Goal: Transaction & Acquisition: Purchase product/service

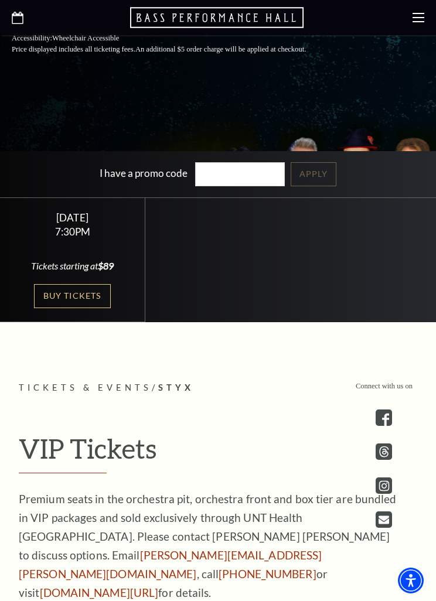
scroll to position [366, 0]
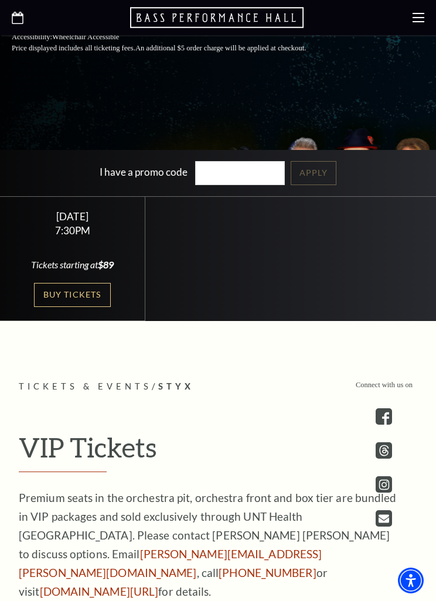
click at [70, 307] on link "Buy Tickets" at bounding box center [72, 295] width 76 height 24
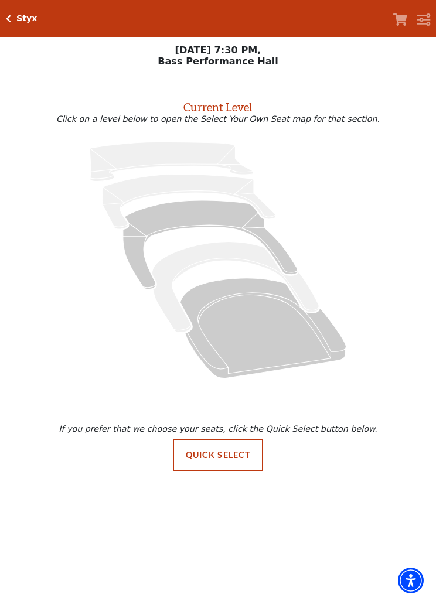
click at [206, 217] on icon "Mezzanine - Seats Available: 301" at bounding box center [210, 244] width 175 height 89
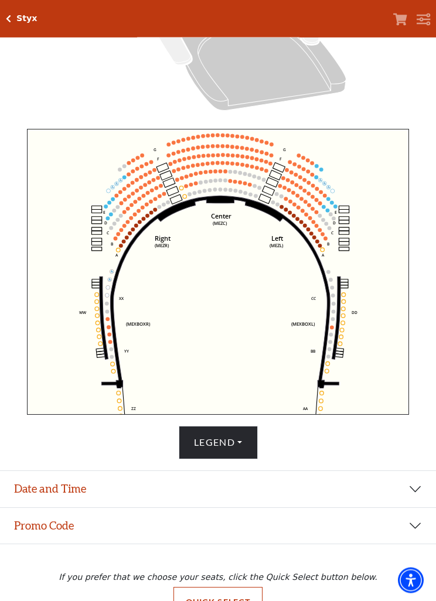
scroll to position [287, 0]
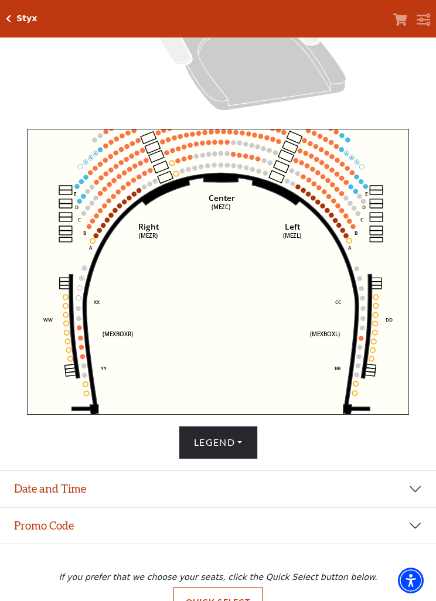
click at [302, 193] on circle at bounding box center [303, 190] width 5 height 5
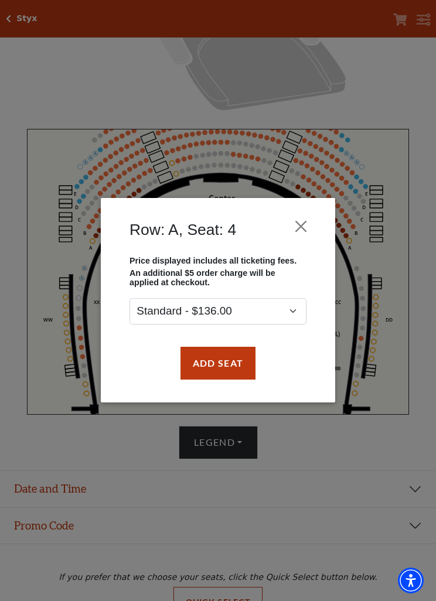
click at [299, 224] on button "Close" at bounding box center [301, 227] width 22 height 22
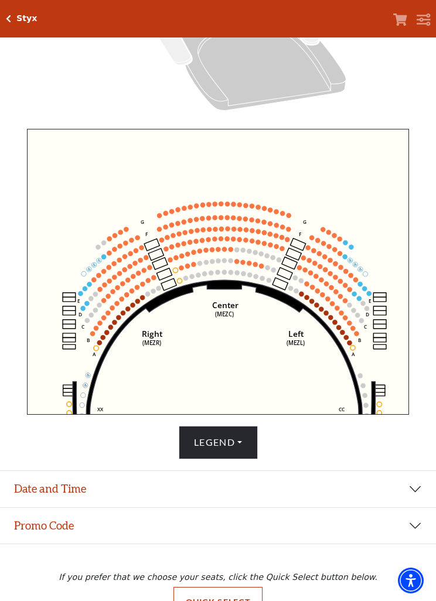
click at [329, 232] on circle at bounding box center [328, 232] width 5 height 5
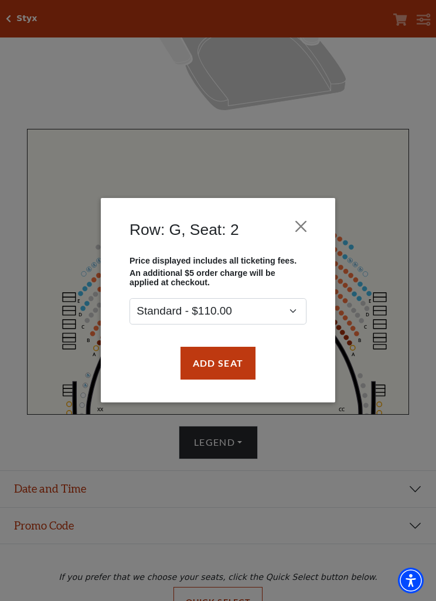
click at [298, 225] on button "Close" at bounding box center [301, 227] width 22 height 22
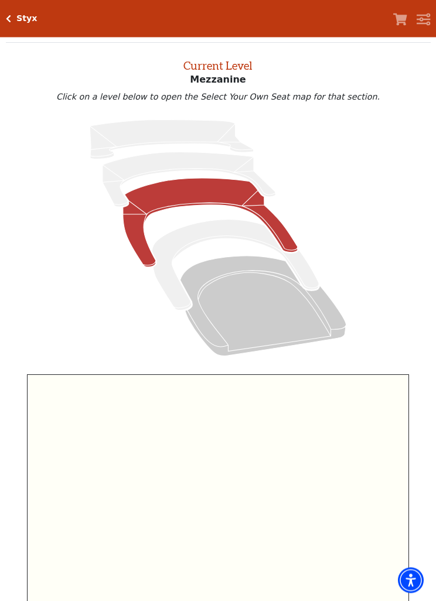
scroll to position [42, 0]
click at [182, 166] on icon "Lower Gallery - Seats Available: 0" at bounding box center [189, 179] width 173 height 55
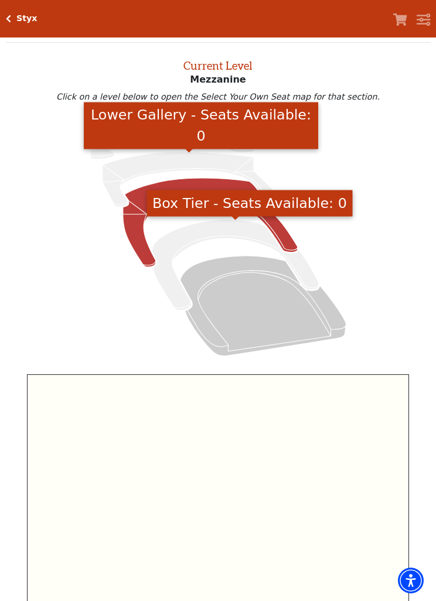
click at [221, 235] on icon "Box Tier - Seats Available: 0" at bounding box center [235, 265] width 167 height 91
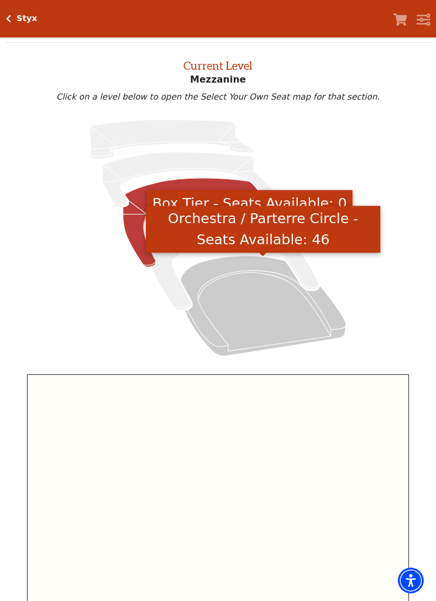
click at [254, 293] on icon "Orchestra / Parterre Circle - Seats Available: 46" at bounding box center [264, 306] width 166 height 100
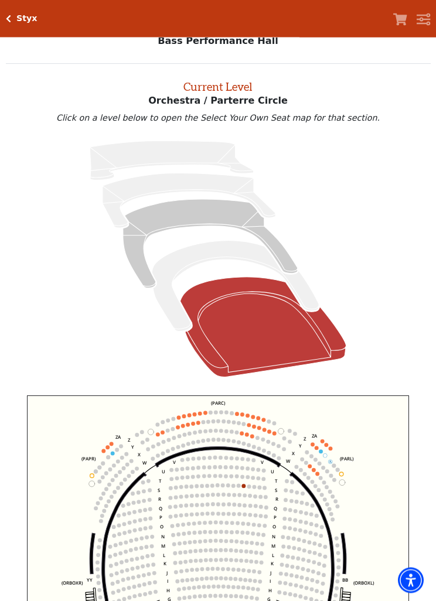
scroll to position [45, 0]
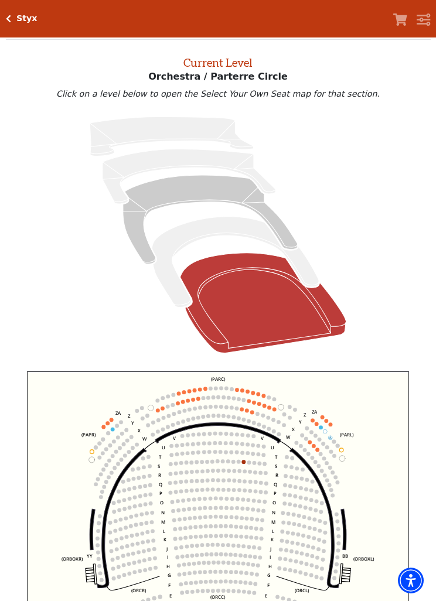
click at [259, 385] on icon "Left (ORPITL) Right (ORPITR) Center (ORPITC) ZZ AA YY BB ZA ZA (ORCL) (ORCR) (O…" at bounding box center [218, 515] width 383 height 286
click at [265, 394] on icon "Left (ORPITL) Right (ORPITR) Center (ORPITC) ZZ AA YY BB ZA ZA (ORCL) (ORCR) (O…" at bounding box center [218, 515] width 383 height 286
click at [331, 426] on circle at bounding box center [331, 425] width 4 height 4
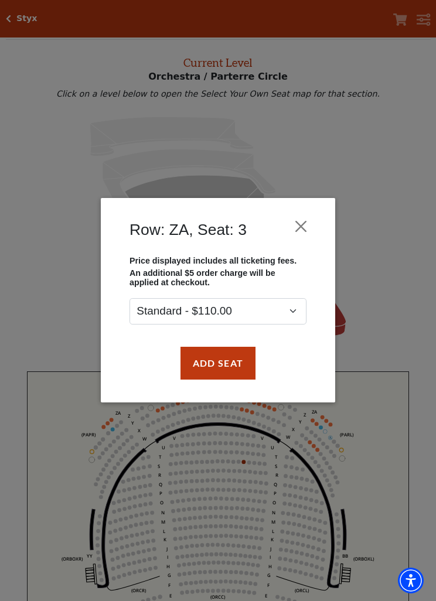
click at [298, 228] on button "Close" at bounding box center [301, 227] width 22 height 22
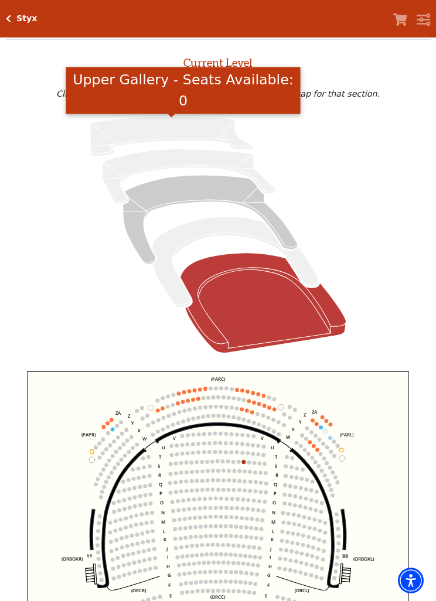
click at [168, 130] on icon "Upper Gallery - Seats Available: 0" at bounding box center [172, 136] width 164 height 39
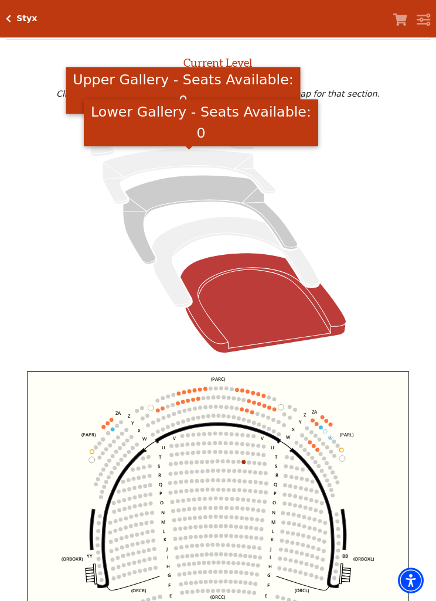
click at [173, 159] on icon "Lower Gallery - Seats Available: 0" at bounding box center [189, 176] width 173 height 55
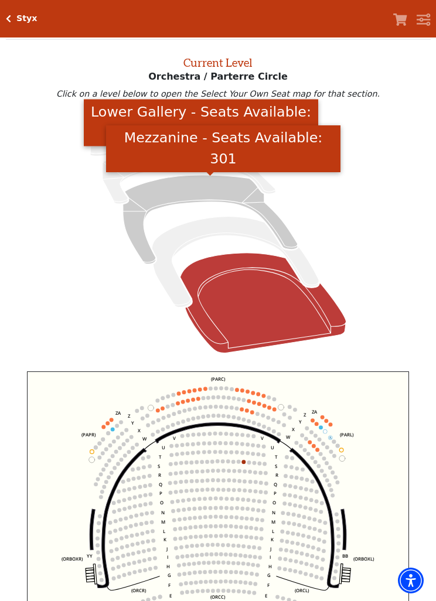
click at [188, 192] on icon "Mezzanine - Seats Available: 301" at bounding box center [210, 219] width 175 height 89
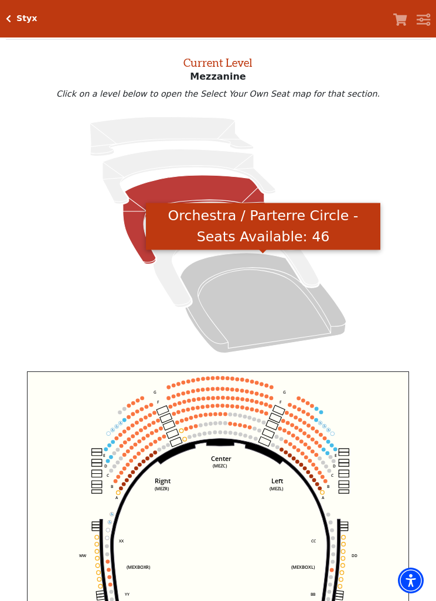
click at [243, 291] on icon "Orchestra / Parterre Circle - Seats Available: 46" at bounding box center [264, 303] width 166 height 100
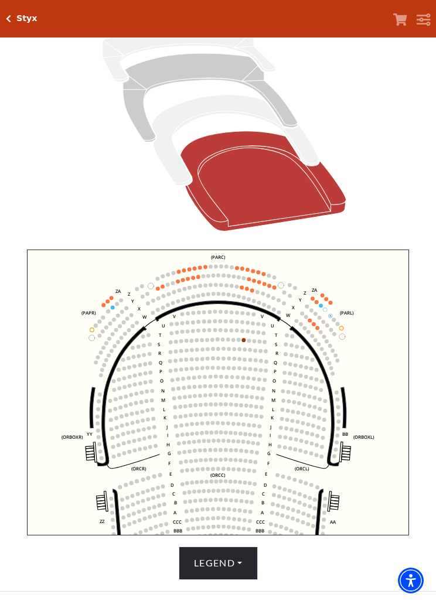
scroll to position [159, 0]
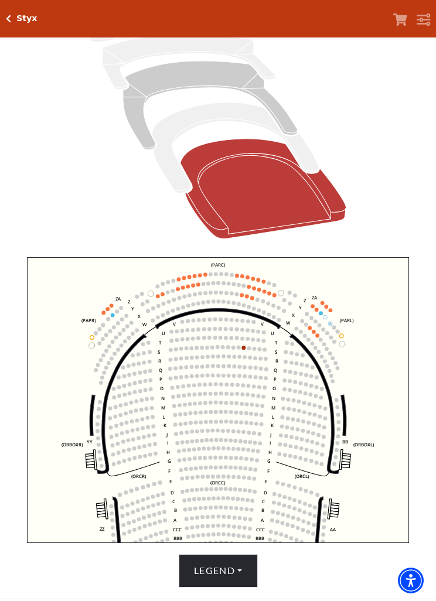
click at [195, 278] on circle at bounding box center [195, 276] width 4 height 4
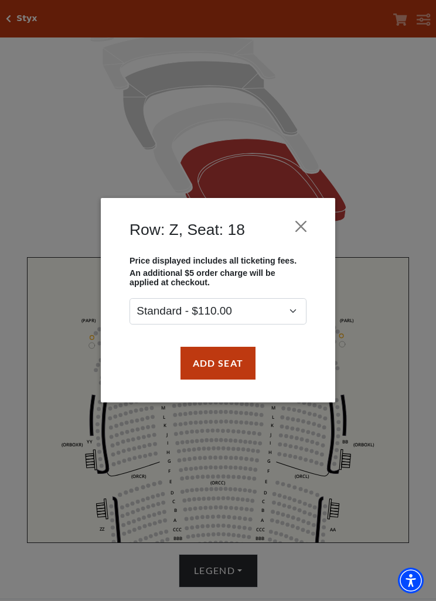
click at [301, 228] on button "Close" at bounding box center [301, 227] width 22 height 22
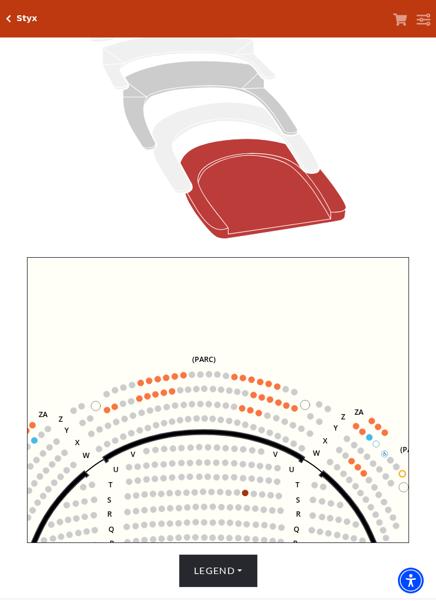
click at [279, 389] on circle at bounding box center [277, 387] width 6 height 6
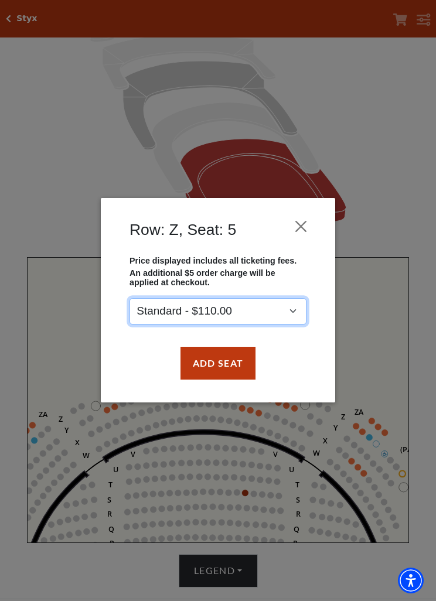
click at [300, 314] on select "Standard - $110.00" at bounding box center [218, 311] width 177 height 26
click at [302, 224] on button "Close" at bounding box center [301, 227] width 22 height 22
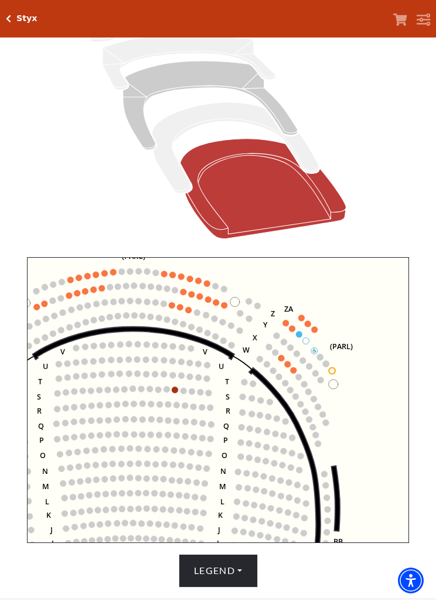
click at [292, 362] on icon "Left (ORPITL) Right (ORPITR) Center (ORPITC) ZZ AA YY BB ZA ZA (ORCL) (ORCR) (O…" at bounding box center [218, 400] width 383 height 286
click at [288, 368] on circle at bounding box center [287, 365] width 6 height 6
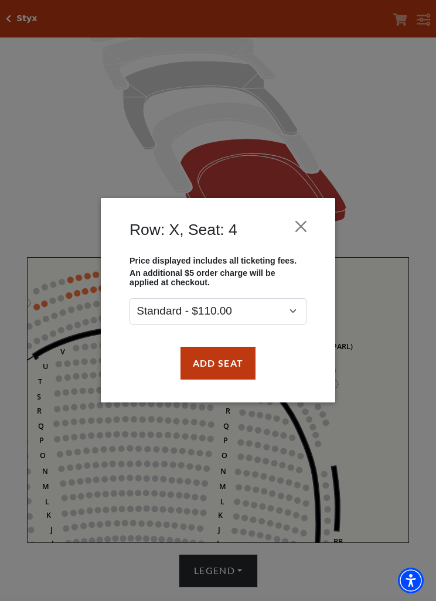
click at [305, 228] on button "Close" at bounding box center [301, 227] width 22 height 22
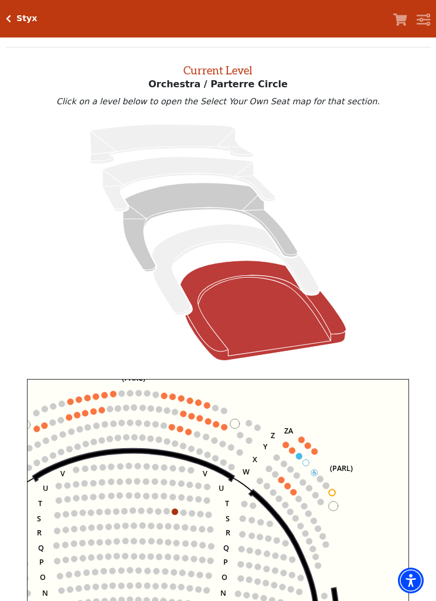
scroll to position [38, 0]
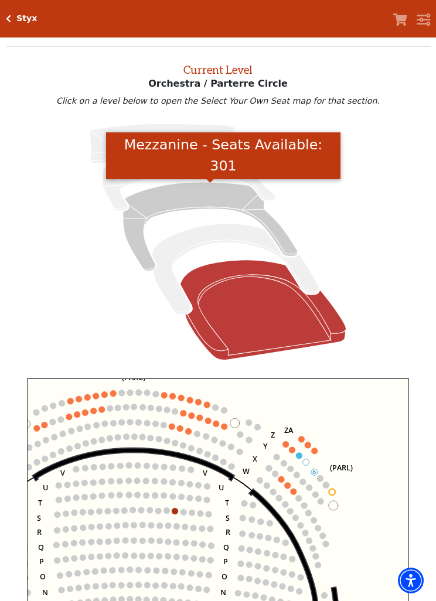
click at [199, 198] on icon "Mezzanine - Seats Available: 301" at bounding box center [210, 226] width 175 height 89
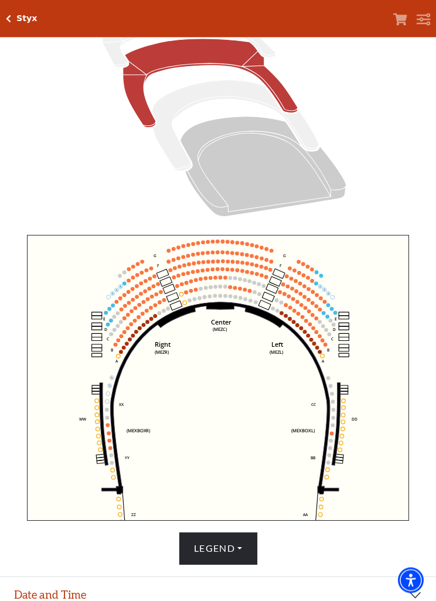
scroll to position [181, 0]
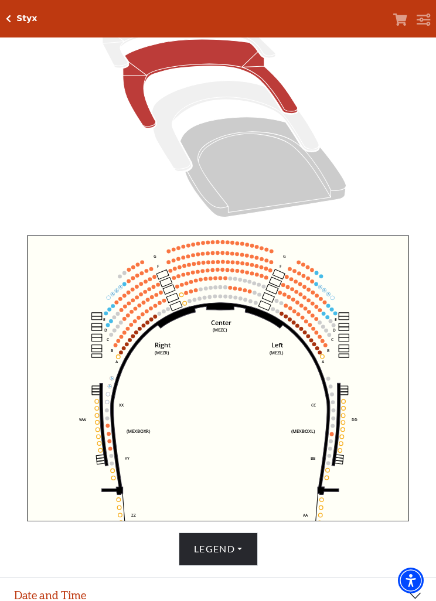
click at [190, 298] on icon "Center (MEZC) Right (MEZR) Left (MEZL) (MEXBOXR) (MEXBOXL) XX WW CC DD YY BB ZZ…" at bounding box center [218, 379] width 383 height 286
click at [195, 296] on icon "Center (MEZC) Right (MEZR) Left (MEZL) (MEXBOXR) (MEXBOXL) XX WW CC DD YY BB ZZ…" at bounding box center [218, 379] width 383 height 286
click at [190, 294] on circle at bounding box center [191, 292] width 4 height 4
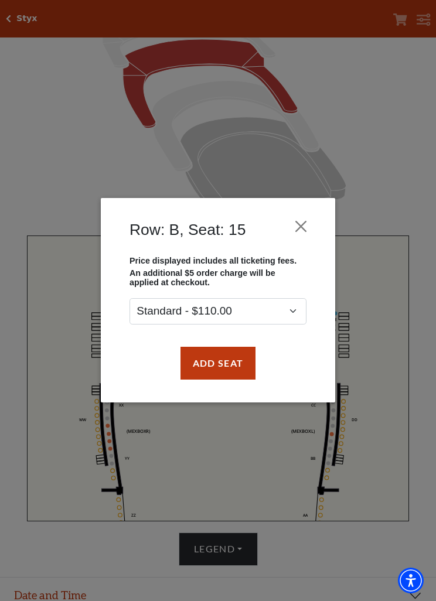
click at [304, 227] on button "Close" at bounding box center [301, 227] width 22 height 22
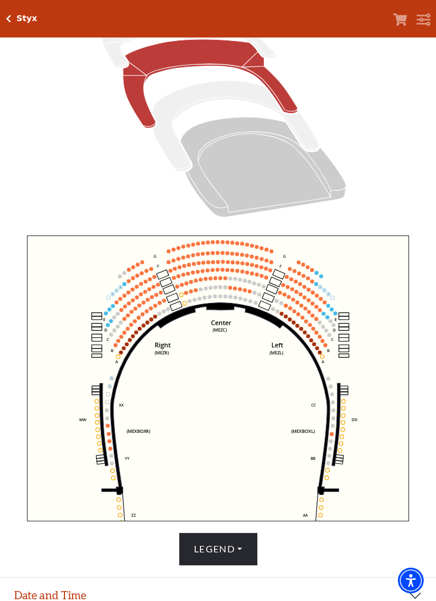
click at [224, 243] on circle at bounding box center [223, 242] width 4 height 4
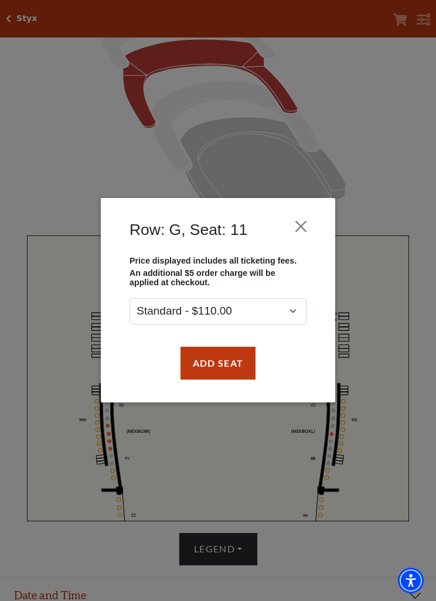
click at [305, 226] on button "Close" at bounding box center [301, 227] width 22 height 22
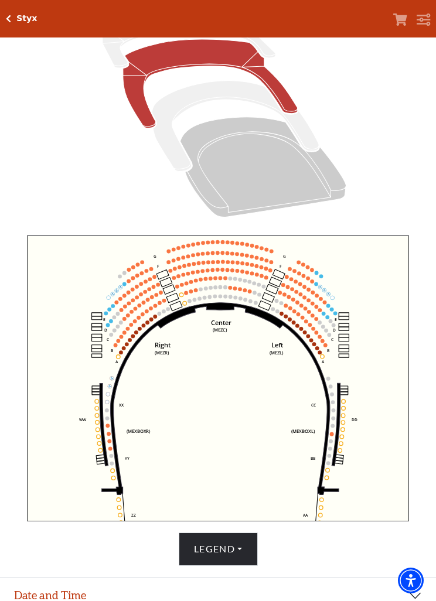
click at [325, 277] on icon "Center (MEZC) Right (MEZR) Left (MEZL) (MEXBOXR) (MEXBOXL) XX WW CC DD YY BB ZZ…" at bounding box center [218, 379] width 383 height 286
click at [321, 277] on circle at bounding box center [321, 277] width 4 height 4
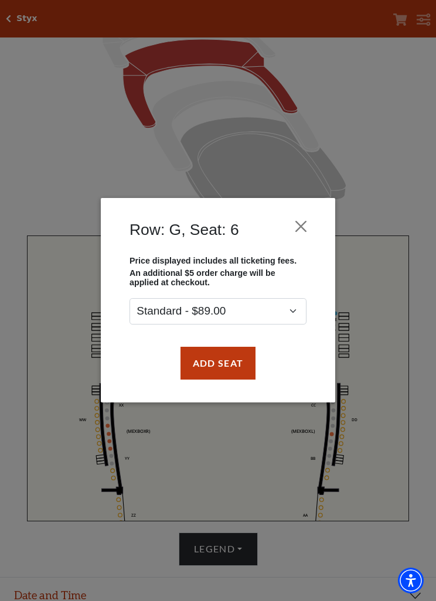
click at [307, 226] on button "Close" at bounding box center [301, 227] width 22 height 22
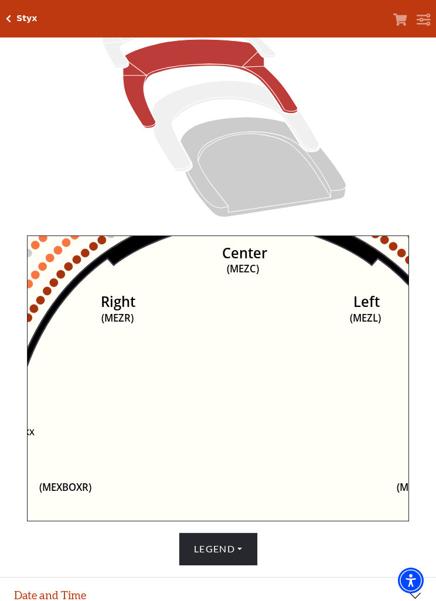
click at [273, 359] on icon "Center (MEZC) Right (MEZR) Left (MEZL) (MEXBOXR) (MEXBOXL) XX WW CC DD YY BB ZZ…" at bounding box center [218, 379] width 383 height 286
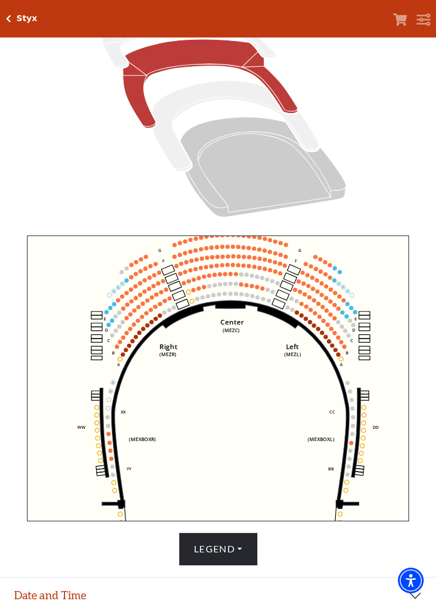
click at [245, 566] on button "Legend" at bounding box center [218, 549] width 79 height 33
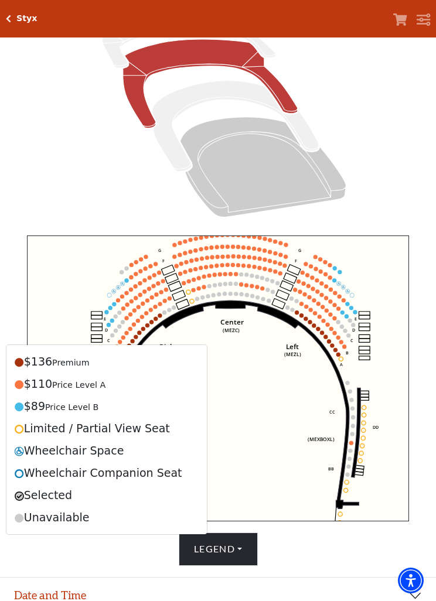
click at [375, 211] on icon at bounding box center [217, 99] width 397 height 251
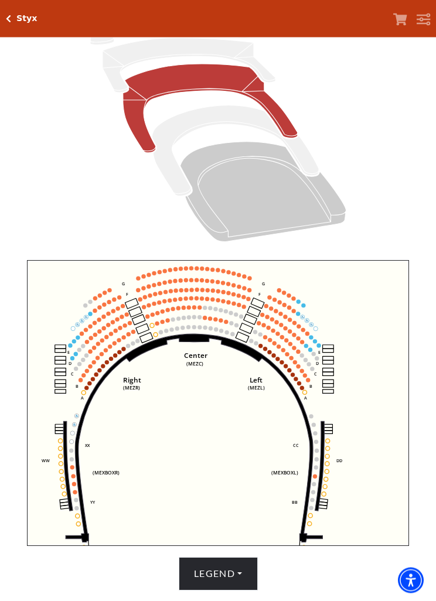
scroll to position [156, 0]
click at [308, 309] on icon "Center (MEZC) Right (MEZR) Left (MEZL) (MEXBOXR) (MEXBOXL) XX WW CC DD YY BB ZZ…" at bounding box center [218, 403] width 383 height 286
click at [308, 305] on icon "Center (MEZC) Right (MEZR) Left (MEZL) (MEXBOXR) (MEXBOXL) XX WW CC DD YY BB ZZ…" at bounding box center [218, 403] width 383 height 286
click at [307, 305] on icon "Center (MEZC) Right (MEZR) Left (MEZL) (MEXBOXR) (MEXBOXL) XX WW CC DD YY BB ZZ…" at bounding box center [218, 403] width 383 height 286
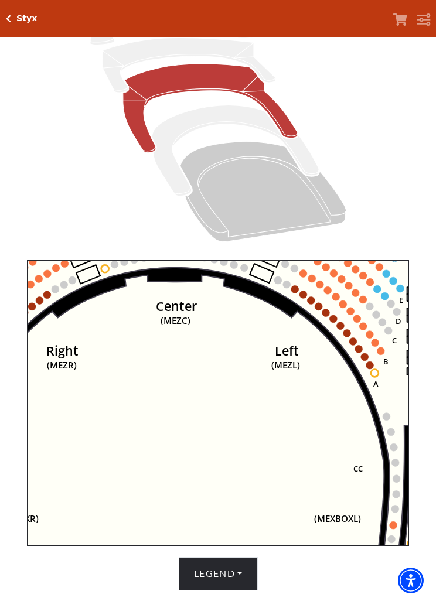
click at [330, 314] on icon "Center (MEZC) Right (MEZR) Left (MEZL) (MEXBOXR) (MEXBOXL) XX WW CC DD YY BB ZZ…" at bounding box center [218, 403] width 383 height 286
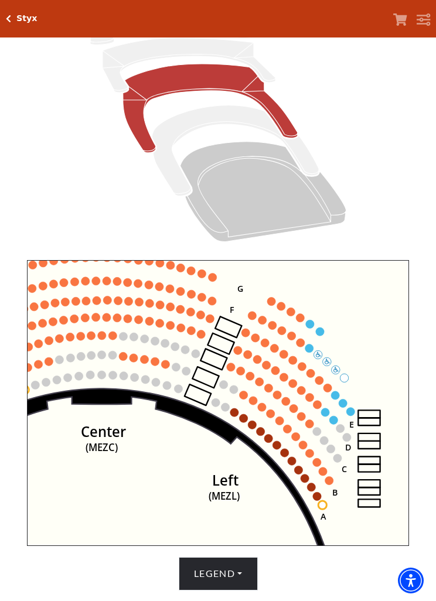
click at [323, 336] on circle at bounding box center [320, 332] width 8 height 8
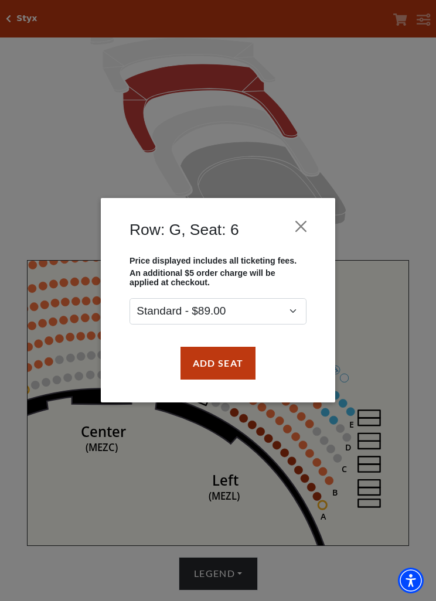
click at [304, 227] on button "Close" at bounding box center [301, 227] width 22 height 22
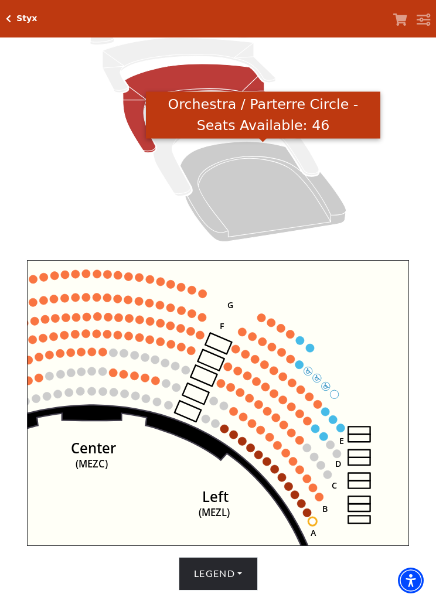
click at [250, 190] on icon "Orchestra / Parterre Circle - Seats Available: 46" at bounding box center [264, 192] width 166 height 100
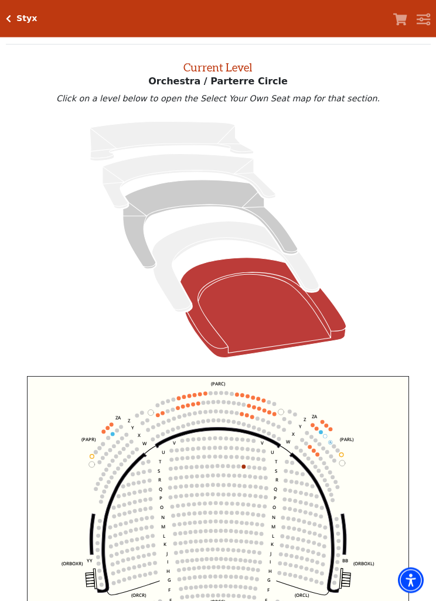
scroll to position [45, 0]
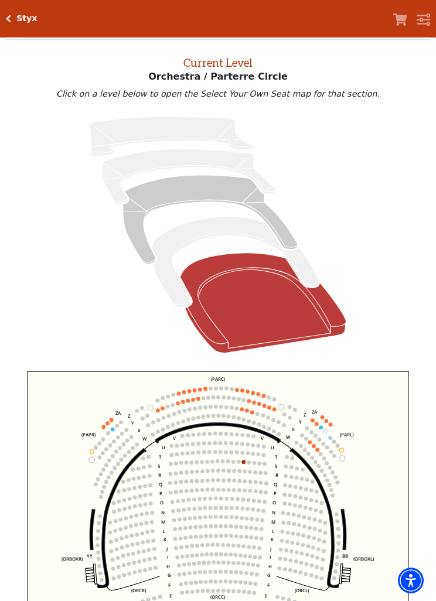
click at [111, 432] on circle at bounding box center [113, 430] width 4 height 4
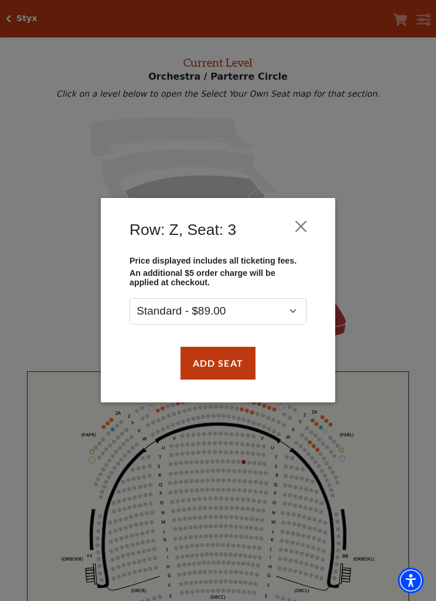
click at [303, 226] on button "Close" at bounding box center [301, 227] width 22 height 22
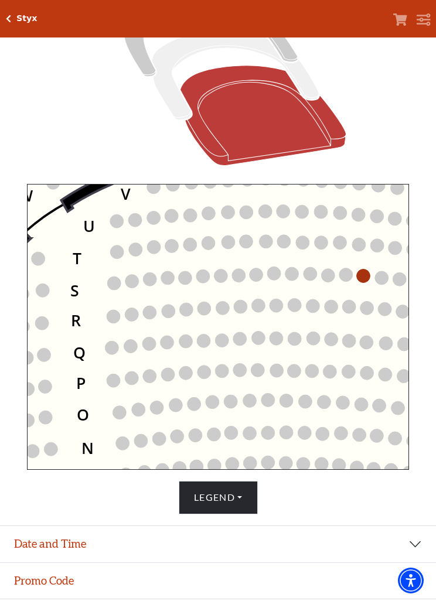
scroll to position [236, 0]
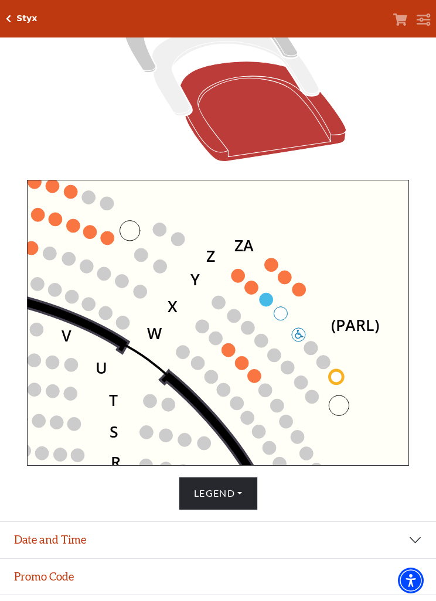
click at [284, 317] on circle at bounding box center [280, 313] width 13 height 13
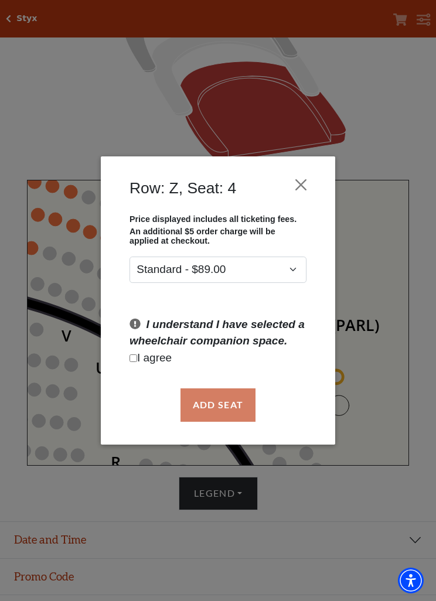
click at [311, 184] on button "Close" at bounding box center [301, 185] width 22 height 22
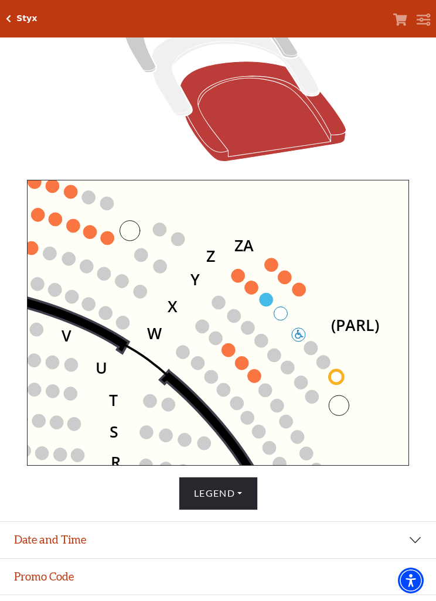
click at [342, 379] on circle at bounding box center [336, 376] width 13 height 13
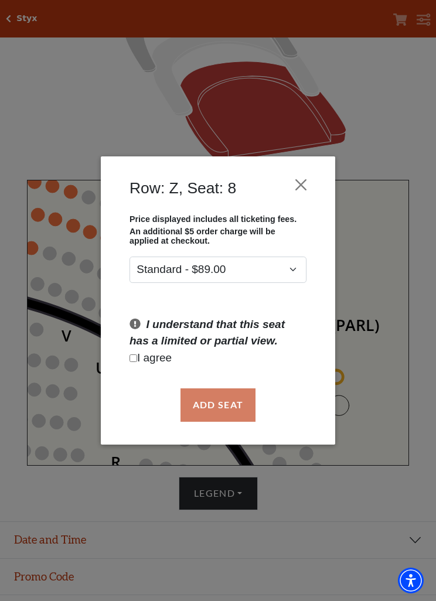
click at [304, 183] on button "Close" at bounding box center [301, 185] width 22 height 22
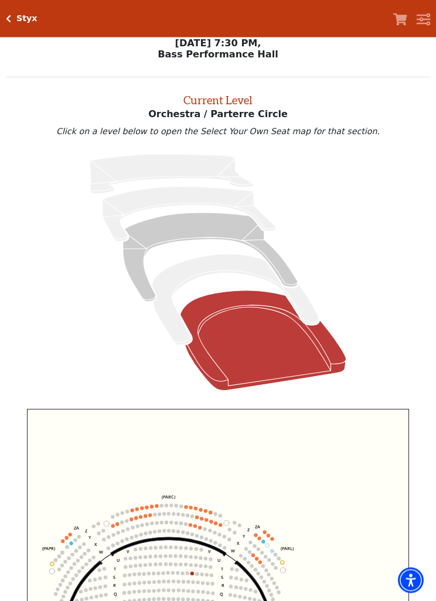
scroll to position [5, 0]
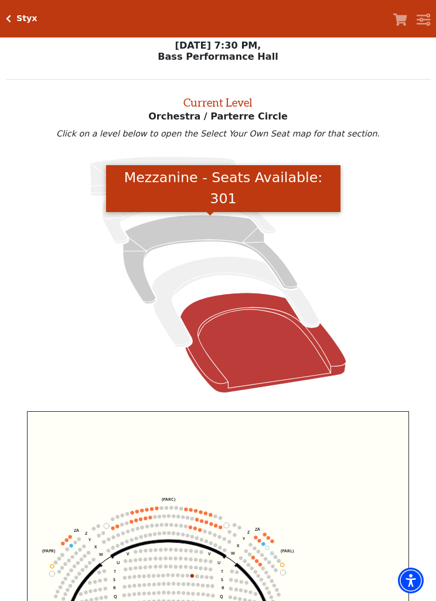
click at [201, 230] on icon "Mezzanine - Seats Available: 301" at bounding box center [210, 259] width 175 height 89
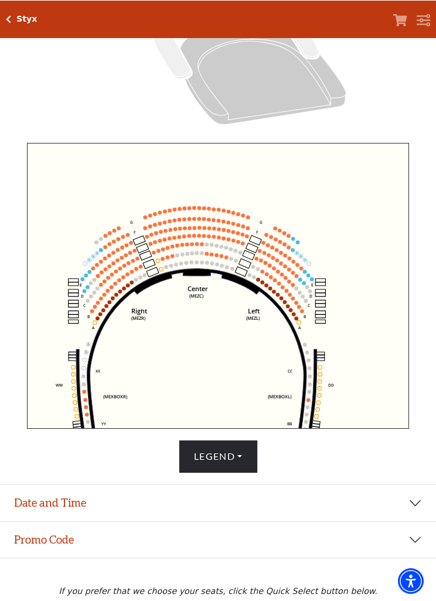
scroll to position [273, 0]
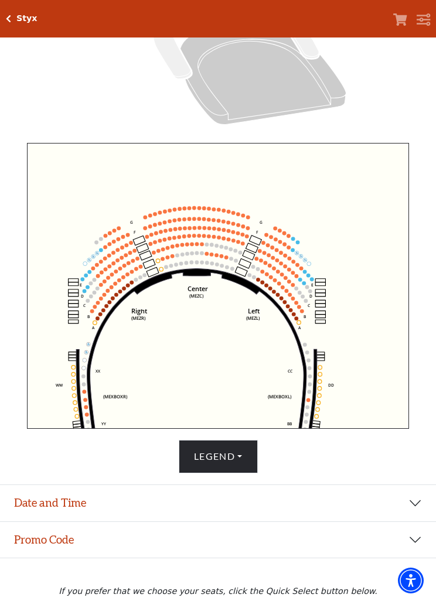
click at [415, 522] on button "Date and Time" at bounding box center [218, 503] width 436 height 36
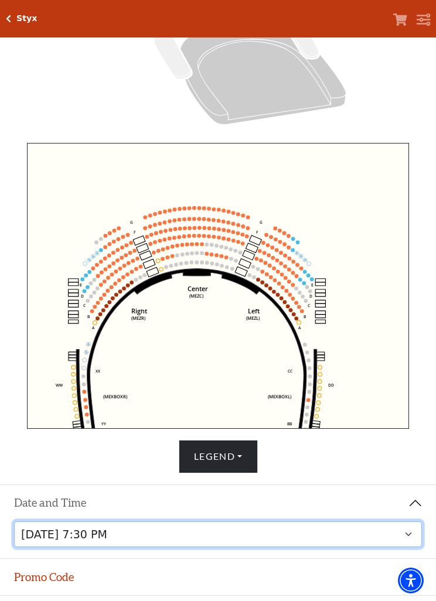
click at [409, 548] on select "Wednesday, October 22 at 7:30 PM" at bounding box center [218, 535] width 409 height 26
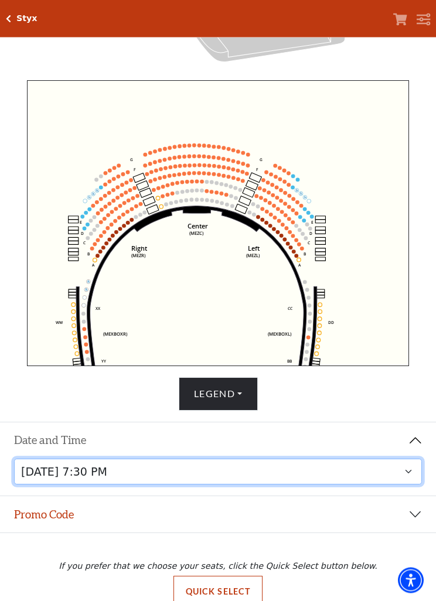
scroll to position [336, 0]
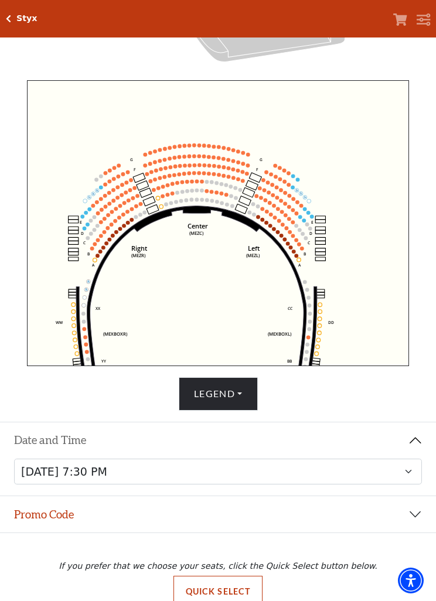
click at [417, 533] on button "Promo Code" at bounding box center [218, 514] width 436 height 36
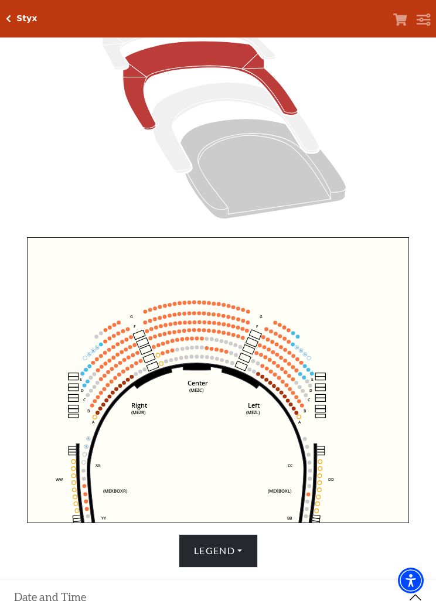
scroll to position [179, 0]
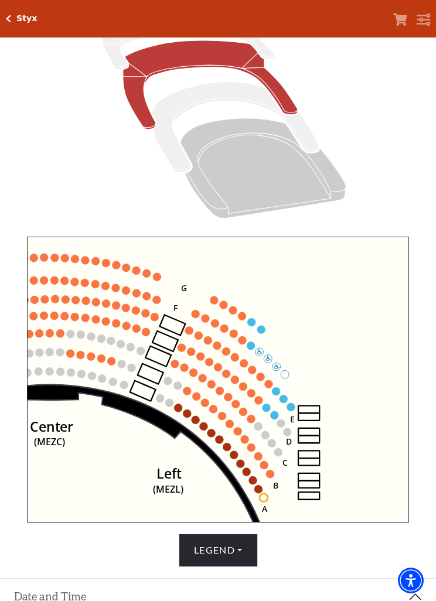
click at [263, 330] on circle at bounding box center [261, 330] width 8 height 8
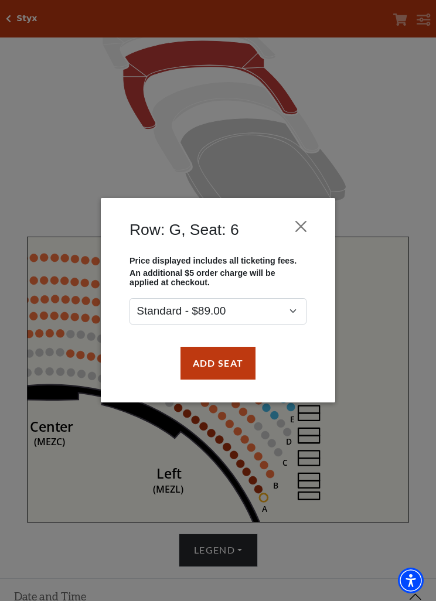
click at [305, 226] on button "Close" at bounding box center [301, 227] width 22 height 22
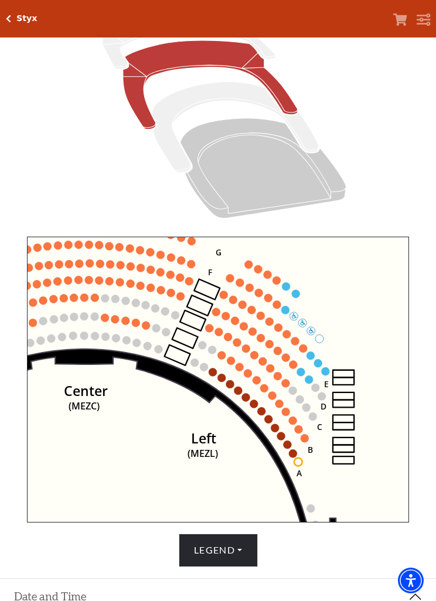
click at [303, 294] on icon "Center (MEZC) Right (MEZR) Left (MEZL) (MEXBOXR) (MEXBOXL) XX WW CC DD YY BB ZZ…" at bounding box center [218, 380] width 383 height 286
click at [299, 297] on circle at bounding box center [296, 294] width 8 height 8
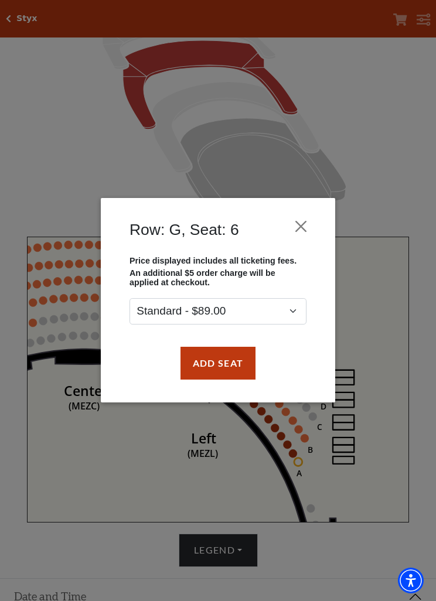
click at [224, 372] on button "Add Seat" at bounding box center [218, 363] width 75 height 33
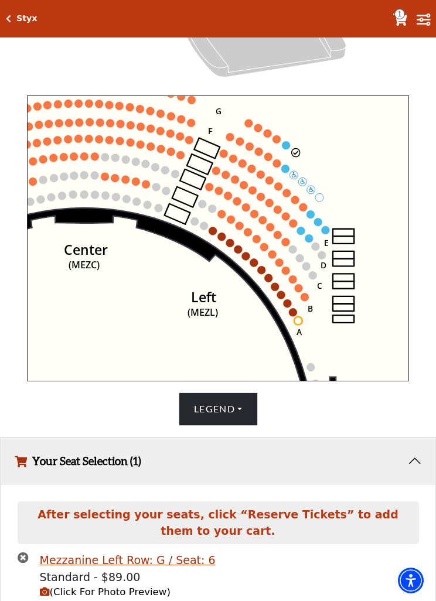
scroll to position [390, 0]
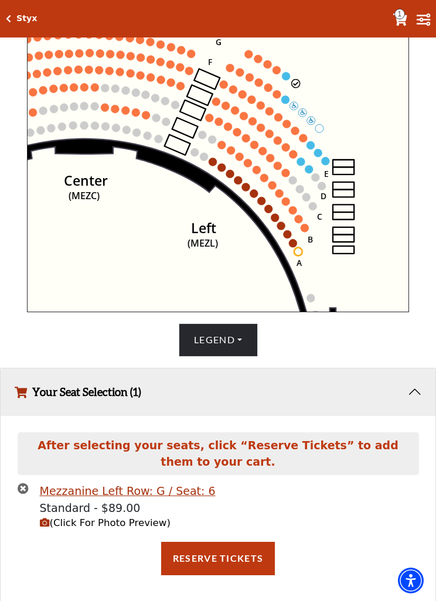
click at [115, 529] on span "(Click For Photo Preview)" at bounding box center [105, 523] width 131 height 11
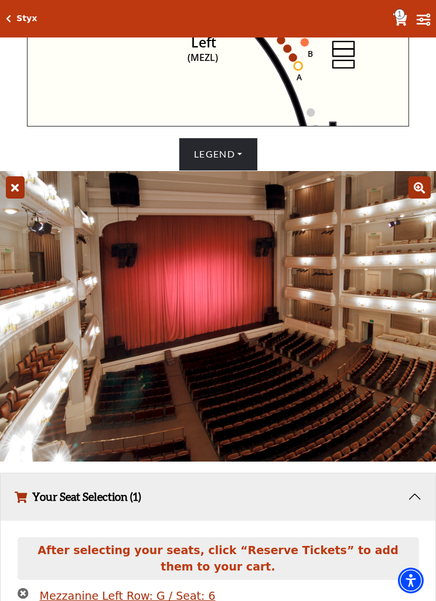
scroll to position [575, 0]
click at [12, 199] on icon at bounding box center [15, 188] width 19 height 22
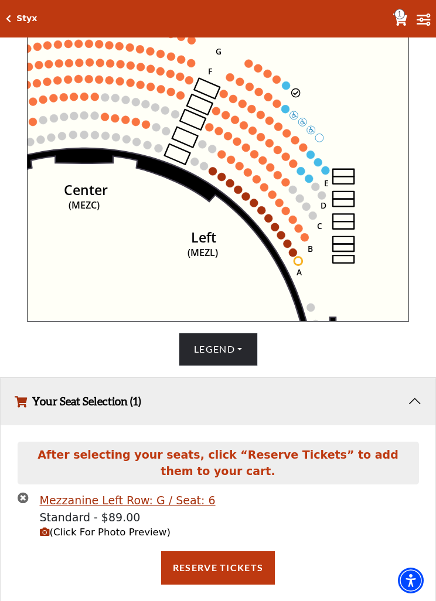
click at [27, 503] on icon "times-circle" at bounding box center [23, 497] width 11 height 11
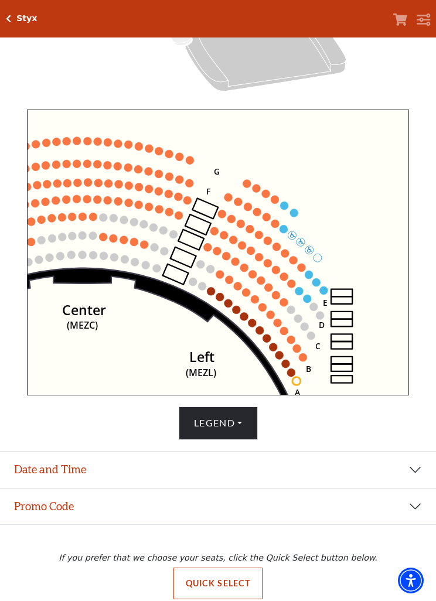
click at [307, 300] on circle at bounding box center [307, 299] width 8 height 8
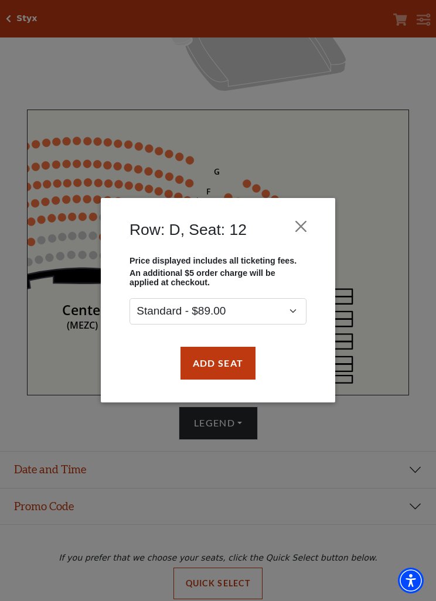
click at [225, 369] on button "Add Seat" at bounding box center [218, 363] width 75 height 33
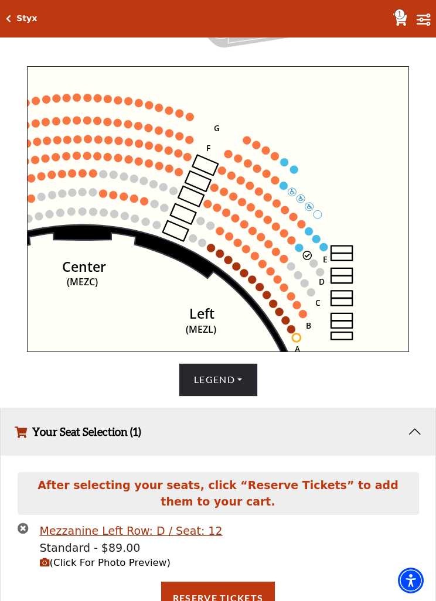
scroll to position [352, 0]
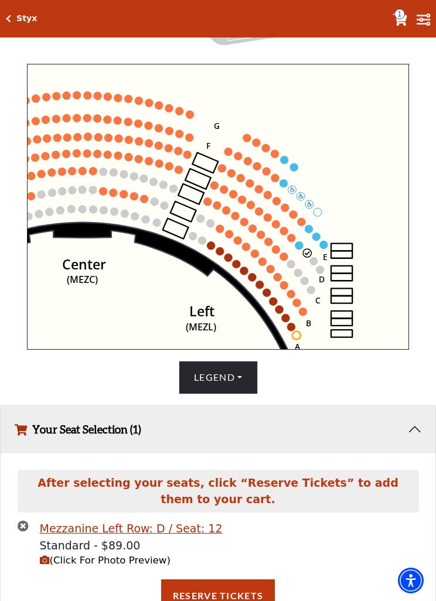
click at [138, 566] on span "(Click For Photo Preview)" at bounding box center [105, 560] width 131 height 11
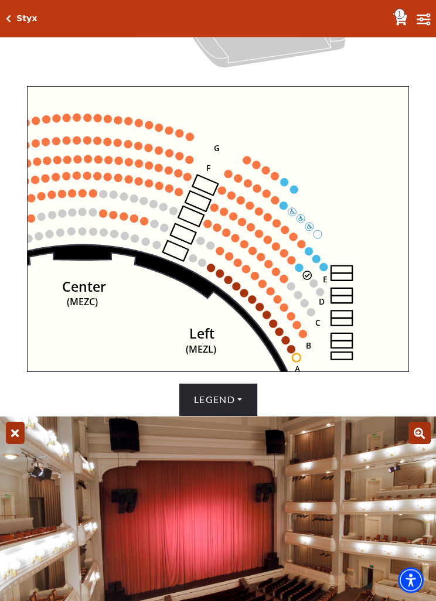
scroll to position [329, 0]
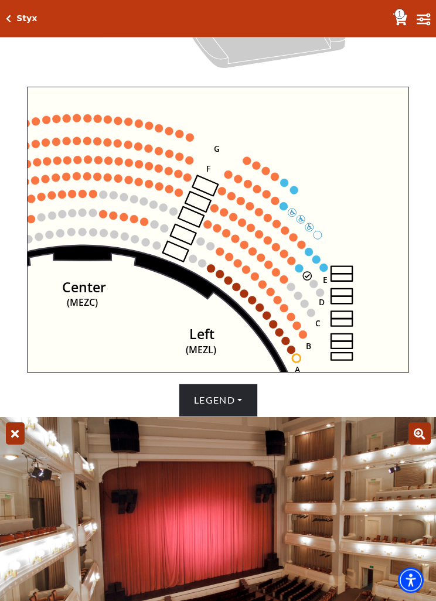
click at [300, 273] on circle at bounding box center [299, 270] width 8 height 8
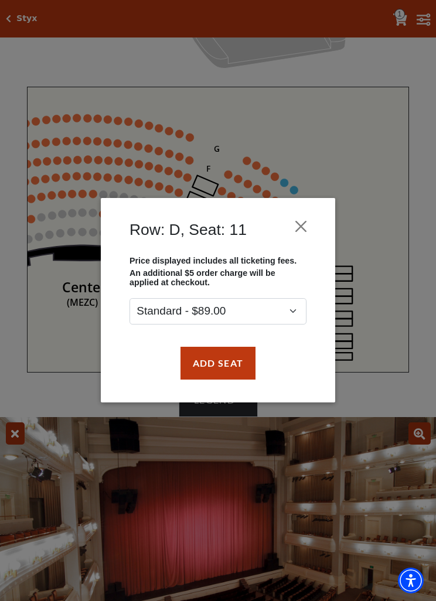
click at [233, 363] on button "Add Seat" at bounding box center [218, 363] width 75 height 33
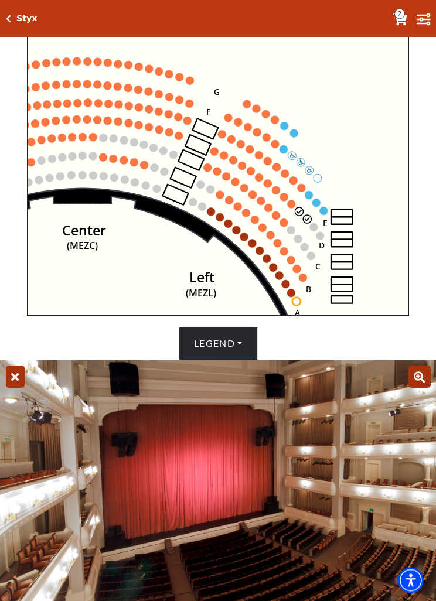
scroll to position [386, 0]
click at [287, 130] on circle at bounding box center [284, 127] width 8 height 8
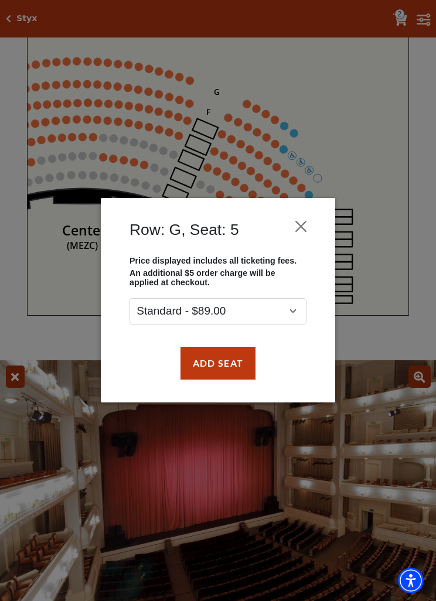
click at [223, 369] on button "Add Seat" at bounding box center [218, 363] width 75 height 33
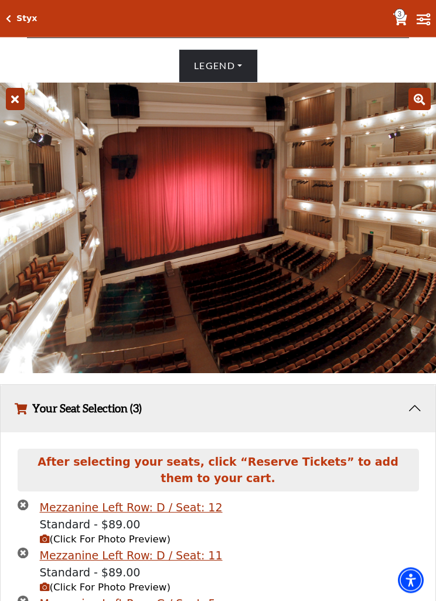
scroll to position [737, 0]
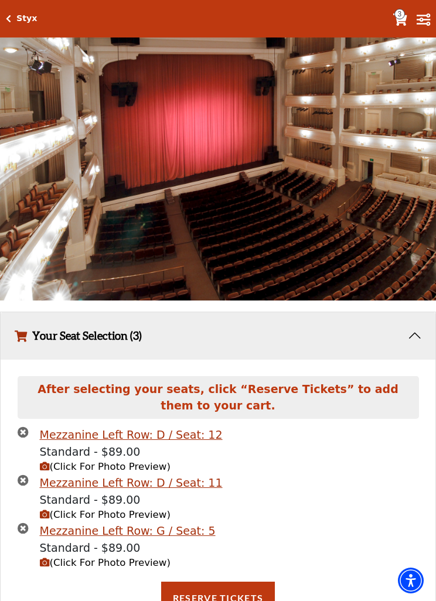
click at [148, 569] on span "(Click For Photo Preview)" at bounding box center [105, 562] width 131 height 11
click at [143, 569] on span "(Click For Photo Preview)" at bounding box center [105, 562] width 131 height 11
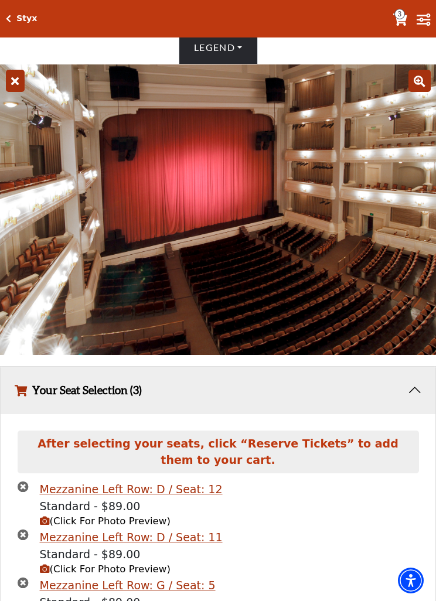
scroll to position [682, 0]
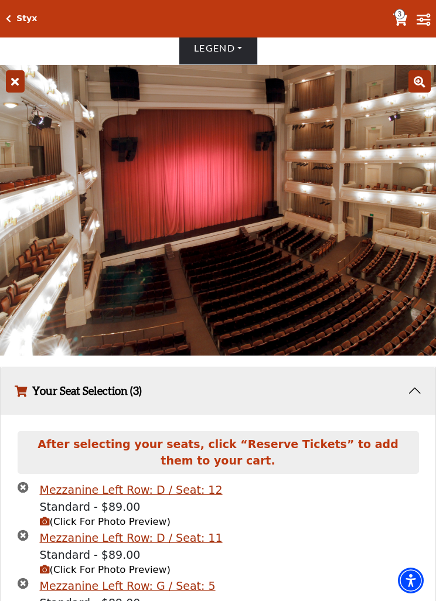
click at [19, 93] on icon at bounding box center [15, 81] width 19 height 22
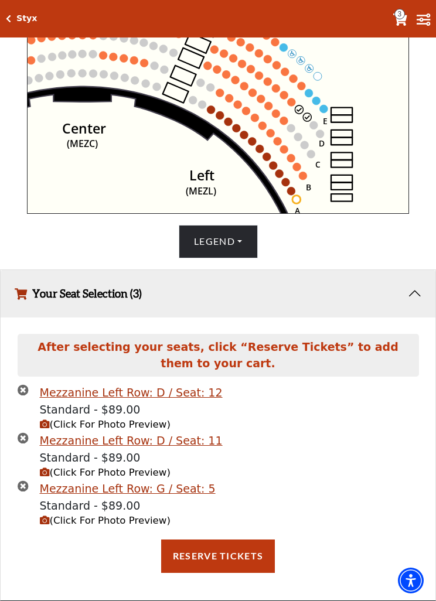
scroll to position [474, 0]
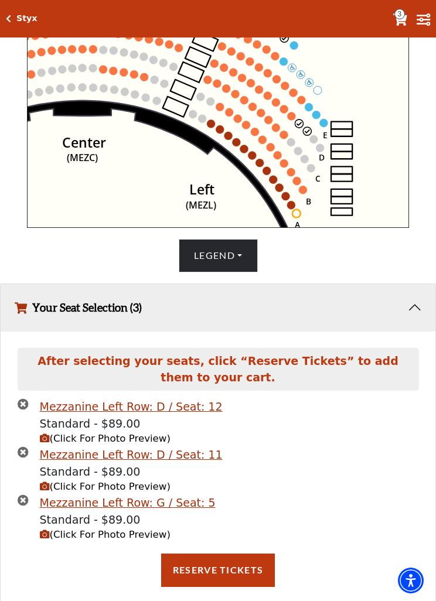
click at [130, 540] on span "(Click For Photo Preview)" at bounding box center [105, 534] width 131 height 11
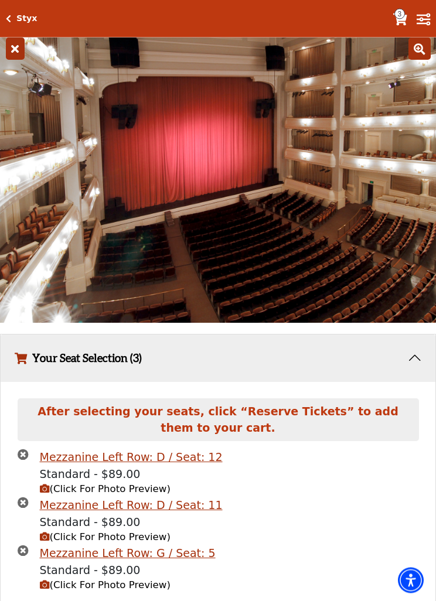
scroll to position [715, 0]
click at [22, 556] on icon "times-circle" at bounding box center [23, 550] width 11 height 11
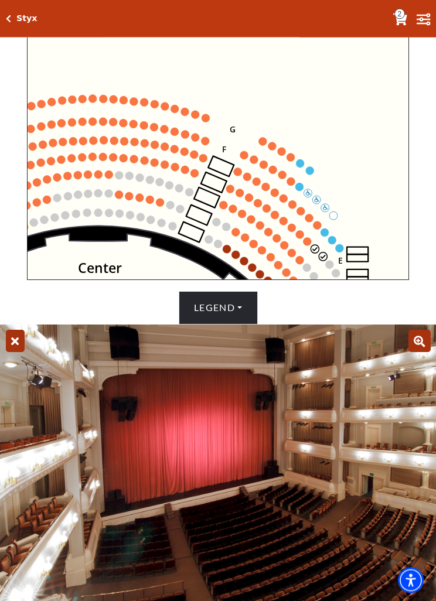
scroll to position [420, 0]
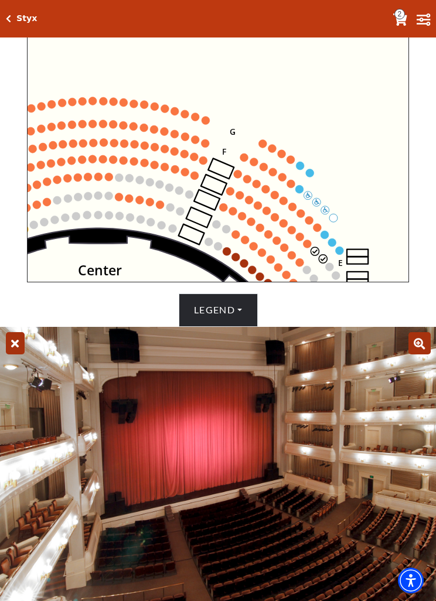
click at [207, 125] on circle at bounding box center [206, 121] width 8 height 8
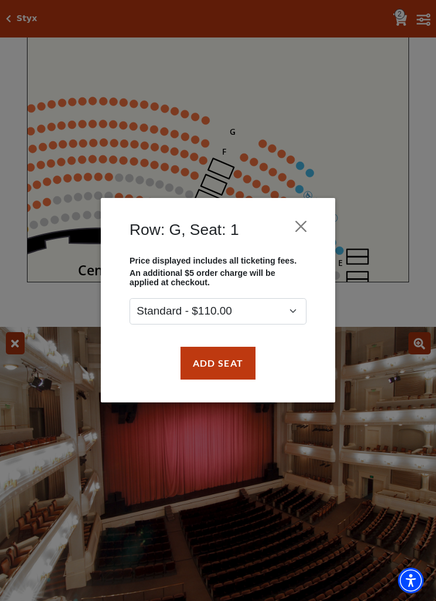
click at [224, 360] on button "Add Seat" at bounding box center [218, 363] width 75 height 33
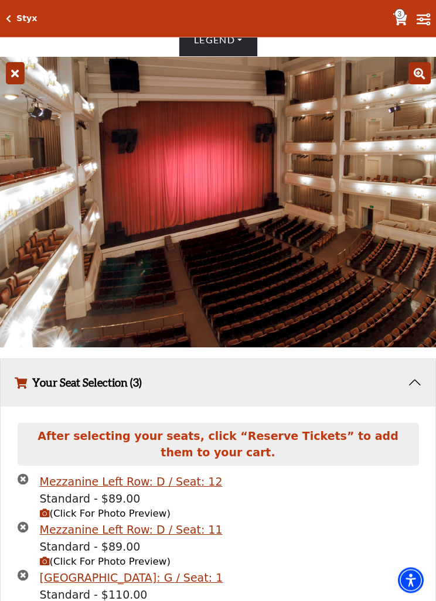
scroll to position [737, 0]
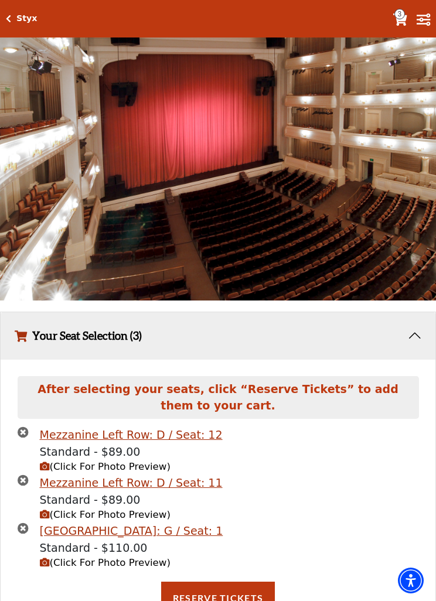
click at [132, 569] on span "(Click For Photo Preview)" at bounding box center [105, 562] width 131 height 11
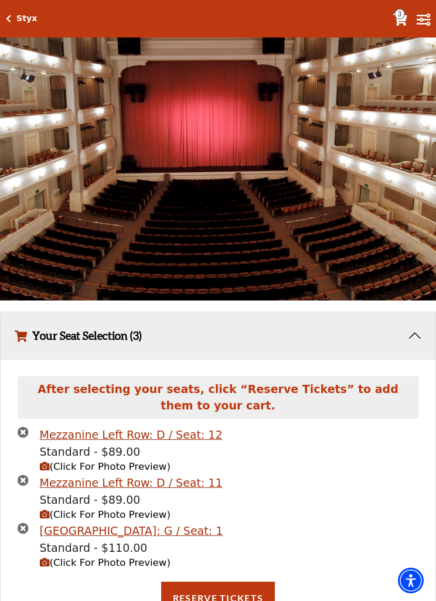
click at [16, 38] on icon at bounding box center [15, 26] width 19 height 22
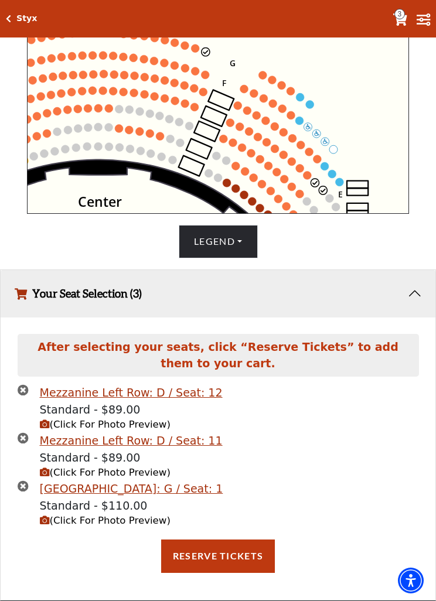
scroll to position [474, 0]
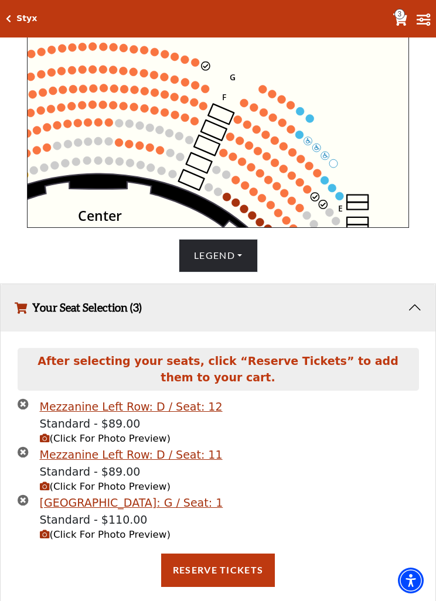
click at [27, 506] on icon "times-circle" at bounding box center [23, 500] width 11 height 11
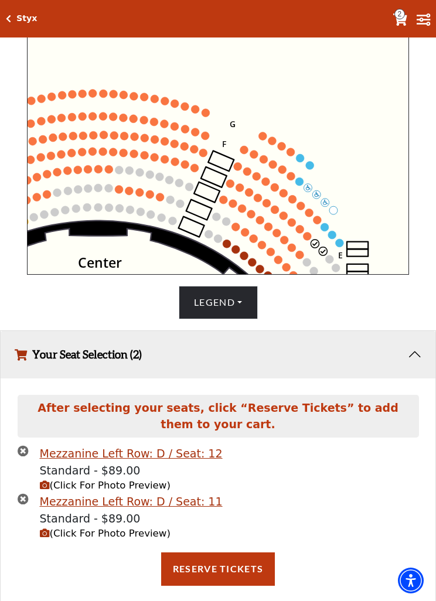
click at [223, 586] on button "Reserve Tickets" at bounding box center [218, 569] width 114 height 33
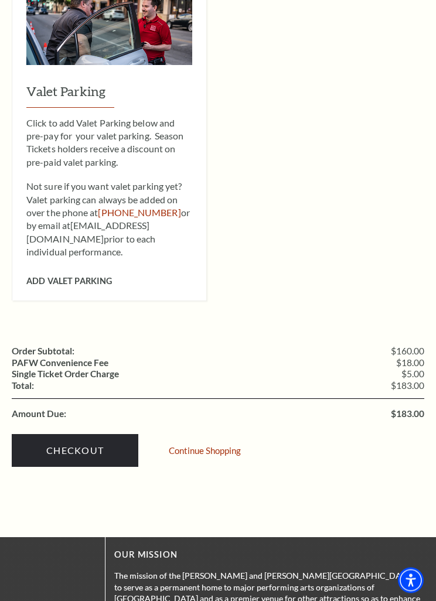
scroll to position [704, 0]
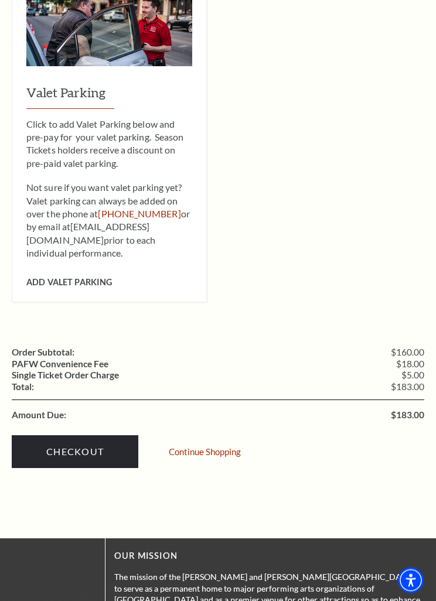
click at [210, 448] on link "Continue Shopping" at bounding box center [205, 452] width 72 height 9
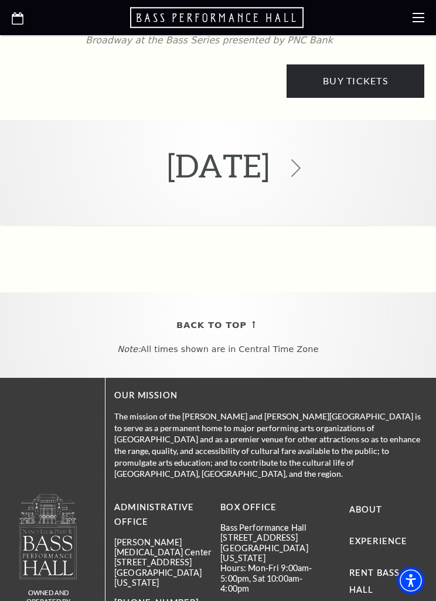
scroll to position [5776, 0]
